Goal: Task Accomplishment & Management: Manage account settings

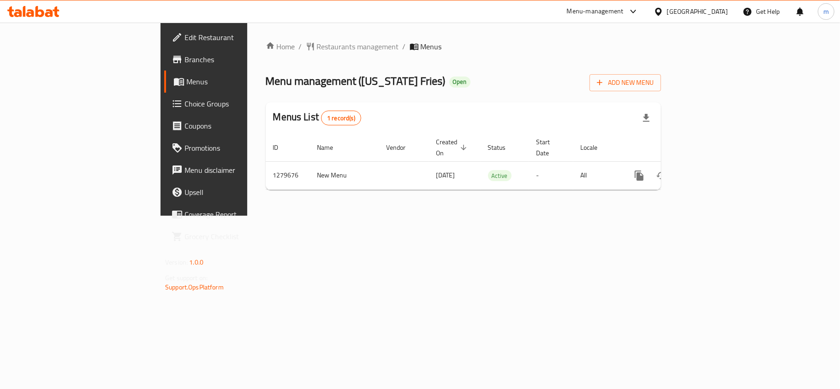
click at [186, 85] on span "Menus" at bounding box center [239, 81] width 107 height 11
click at [185, 102] on span "Choice Groups" at bounding box center [239, 103] width 109 height 11
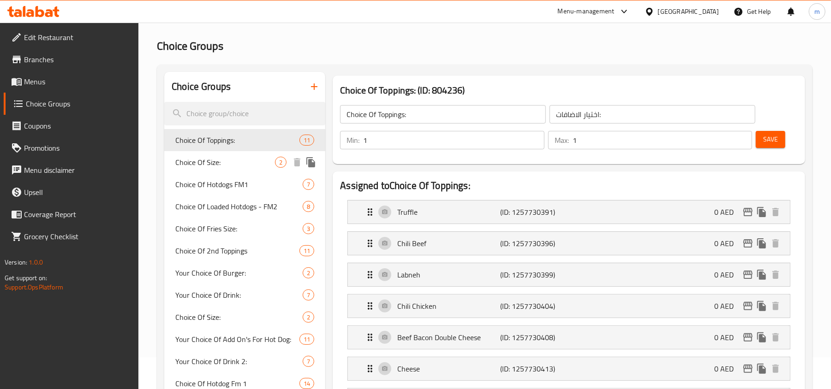
scroll to position [61, 0]
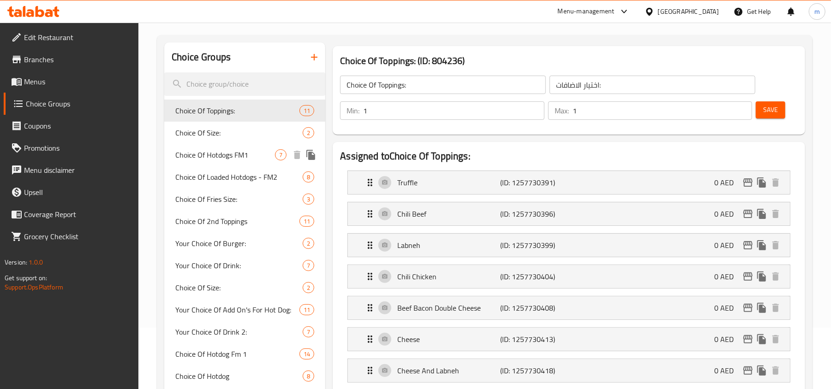
click at [214, 152] on span "Choice Of Hotdogs FM1" at bounding box center [225, 154] width 100 height 11
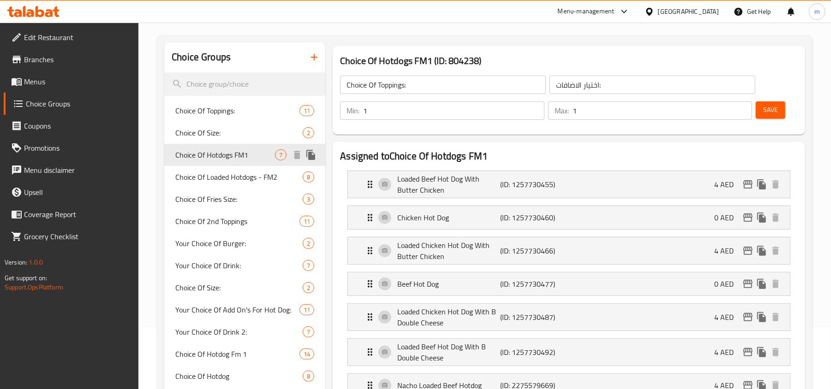
type input "Choice Of Hotdogs FM1"
type input "اختيار الهوت دوغ أف أم 1"
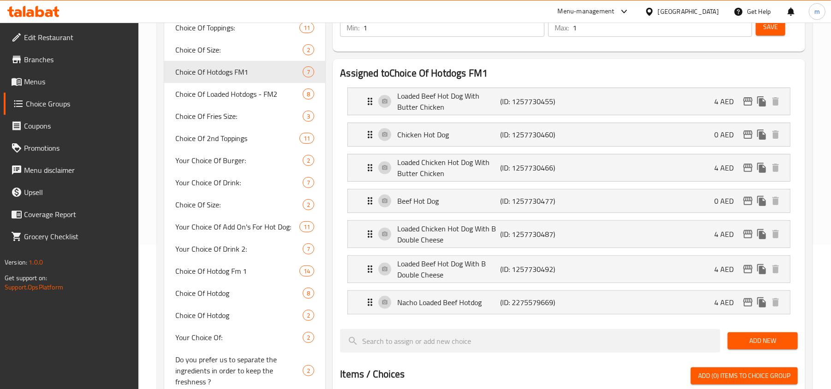
scroll to position [123, 0]
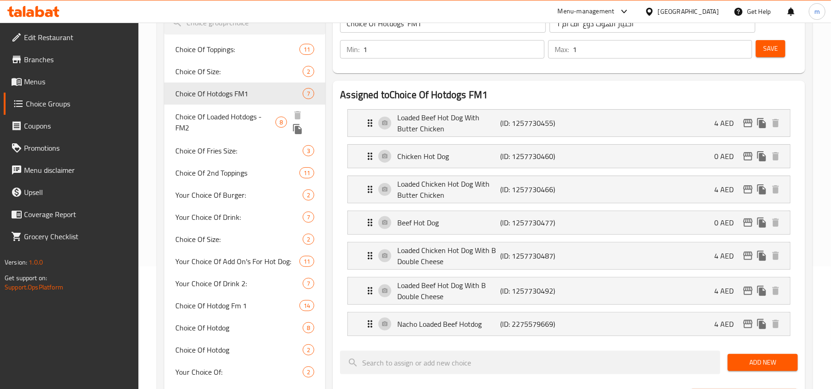
click at [207, 120] on span "Choice Of Loaded Hotdogs - FM2" at bounding box center [225, 122] width 100 height 22
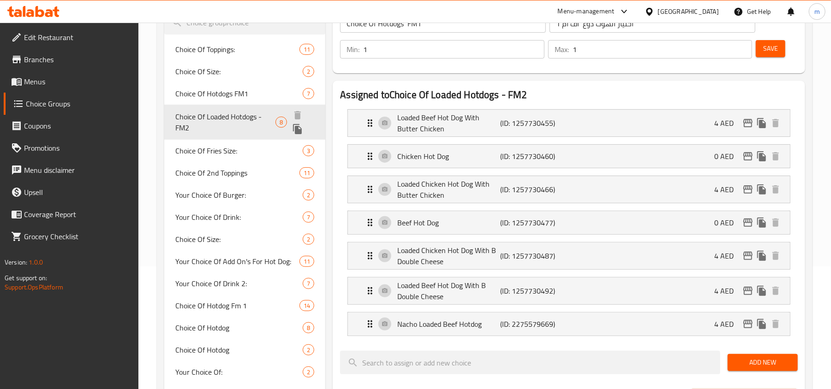
type input "Choice Of Loaded Hotdogs - FM2"
type input "اختيار من اللوديد نقانق - FM2"
type input "0"
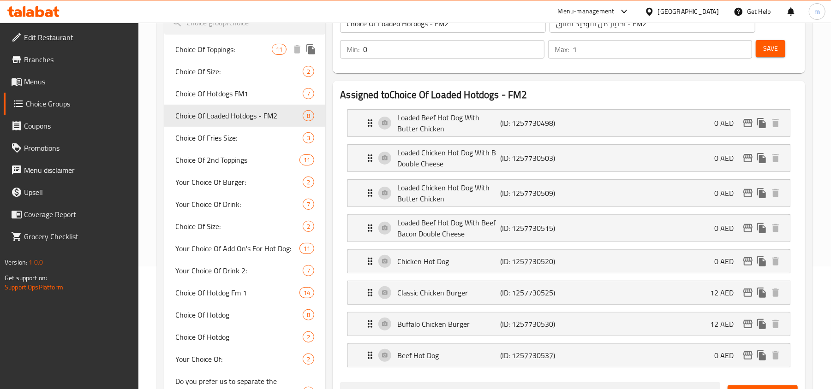
click at [218, 51] on span "Choice Of Toppings:" at bounding box center [223, 49] width 96 height 11
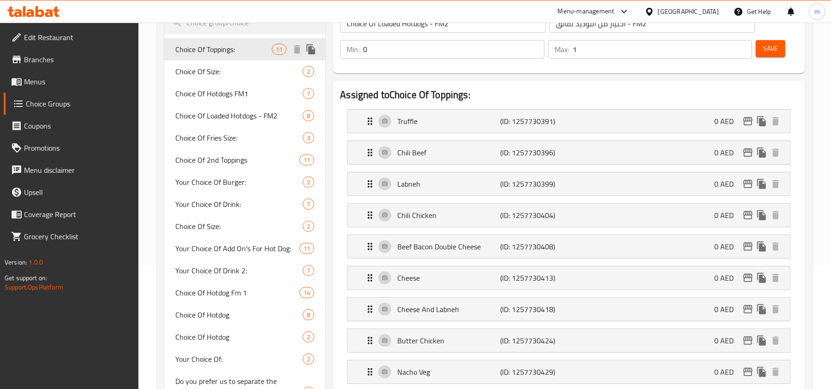
type input "Choice Of Toppings:"
type input "اختيار الاضافات:"
type input "1"
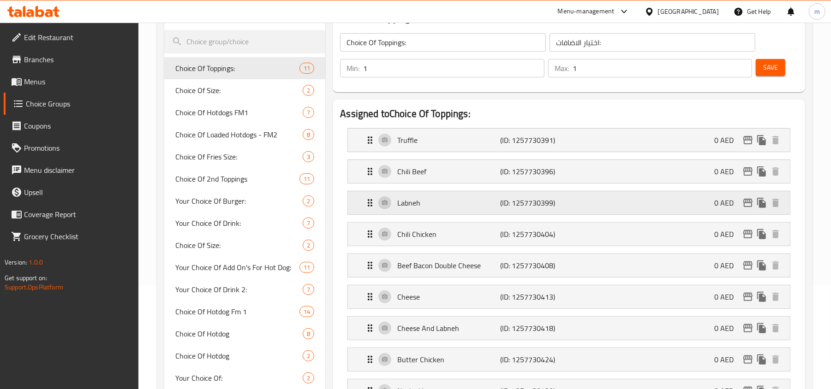
scroll to position [61, 0]
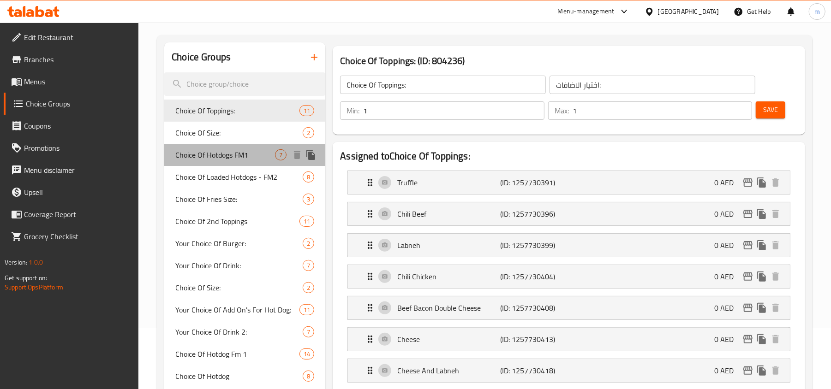
click at [224, 154] on span "Choice Of Hotdogs FM1" at bounding box center [225, 154] width 100 height 11
type input "Choice Of Hotdogs FM1"
type input "اختيار الهوت دوغ أف أم 1"
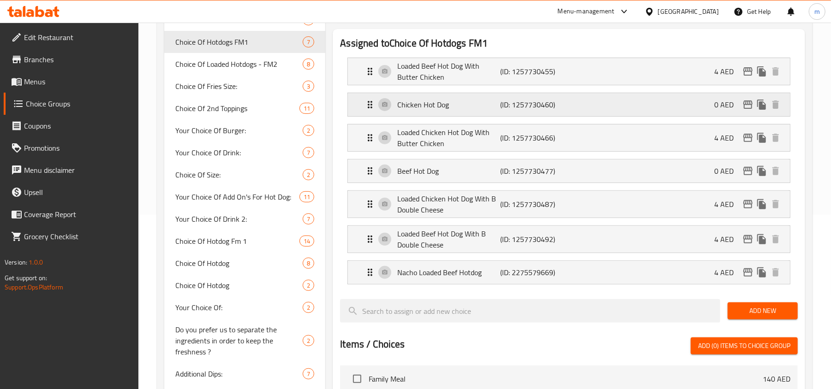
scroll to position [185, 0]
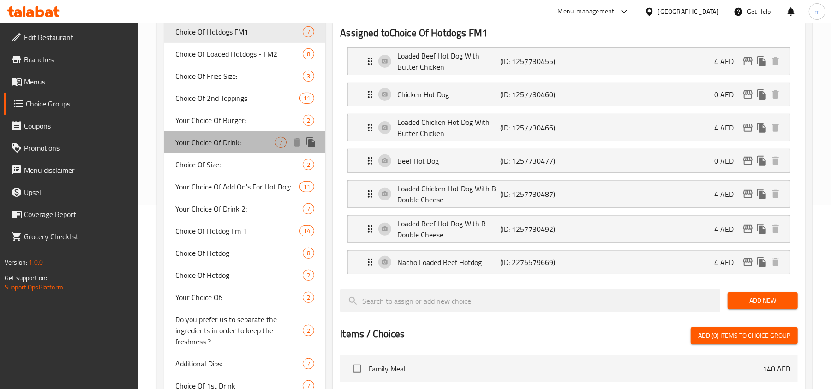
click at [223, 144] on span "Your Choice Of Drink:" at bounding box center [225, 142] width 100 height 11
type input "Your Choice Of Drink:"
type input "إختيارك من المشروب:"
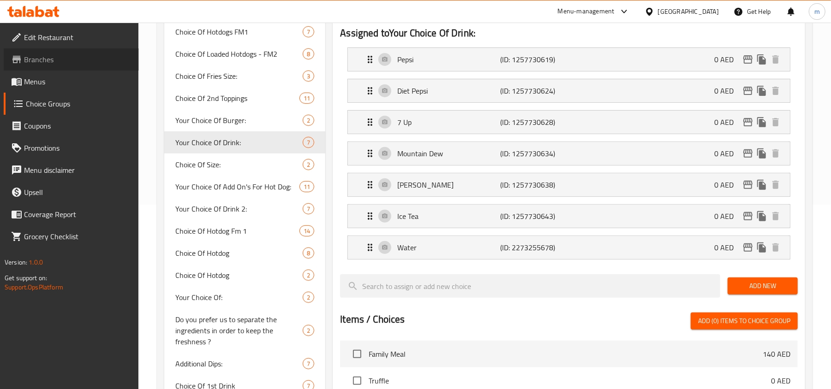
click at [71, 64] on span "Branches" at bounding box center [77, 59] width 107 height 11
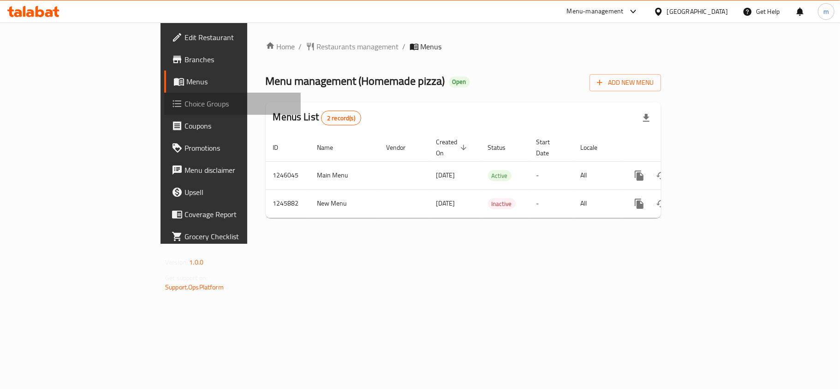
click at [164, 111] on link "Choice Groups" at bounding box center [232, 104] width 137 height 22
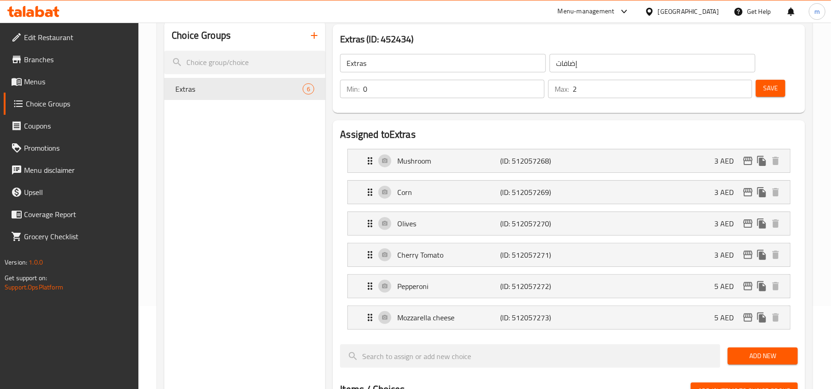
scroll to position [61, 0]
